Goal: Navigation & Orientation: Find specific page/section

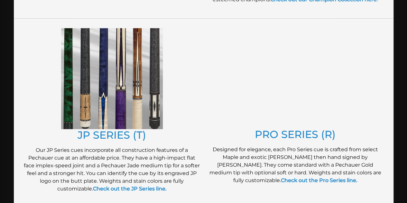
scroll to position [320, 0]
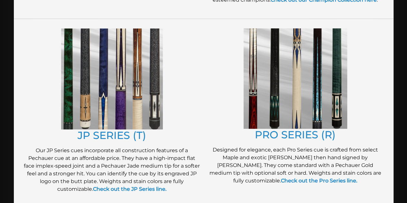
click at [129, 83] on img at bounding box center [112, 78] width 102 height 101
click at [300, 139] on link "PRO SERIES (R)" at bounding box center [295, 134] width 81 height 13
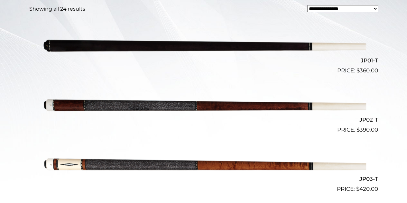
scroll to position [186, 0]
